Goal: Task Accomplishment & Management: Use online tool/utility

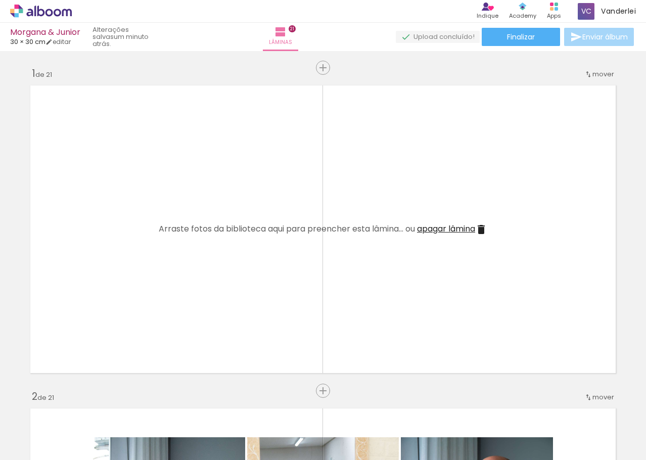
scroll to position [0, 3062]
click at [475, 229] on iron-icon at bounding box center [481, 229] width 12 height 12
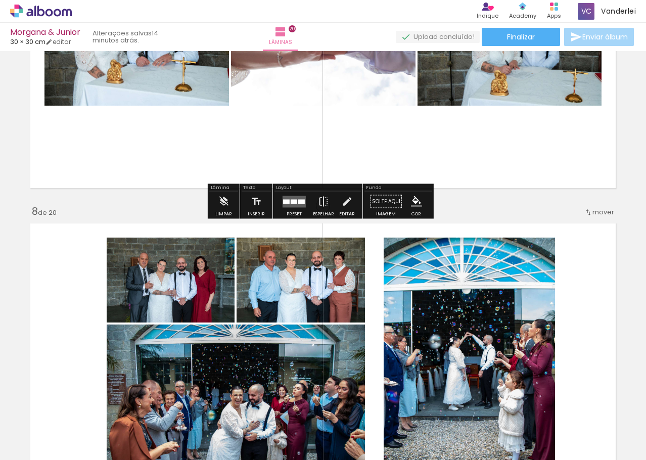
scroll to position [0, 3062]
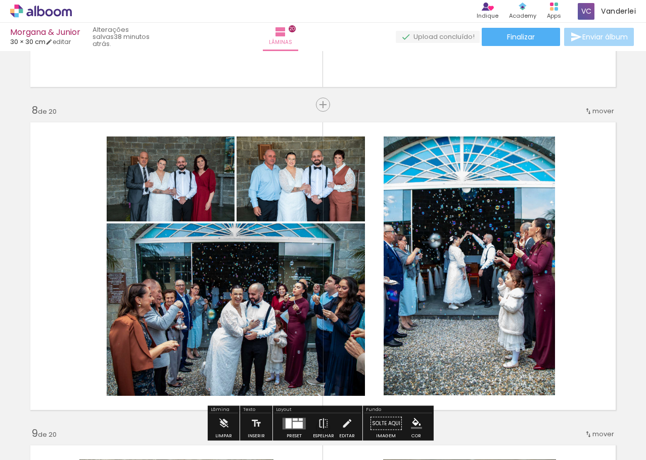
scroll to position [2122, 0]
